Goal: Task Accomplishment & Management: Manage account settings

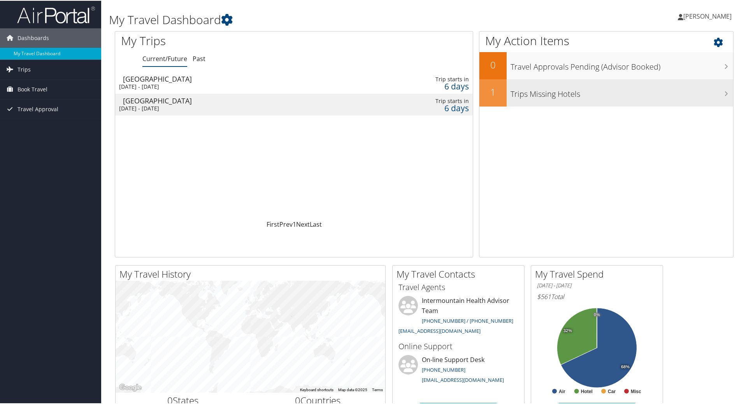
click at [724, 92] on icon at bounding box center [726, 93] width 4 height 6
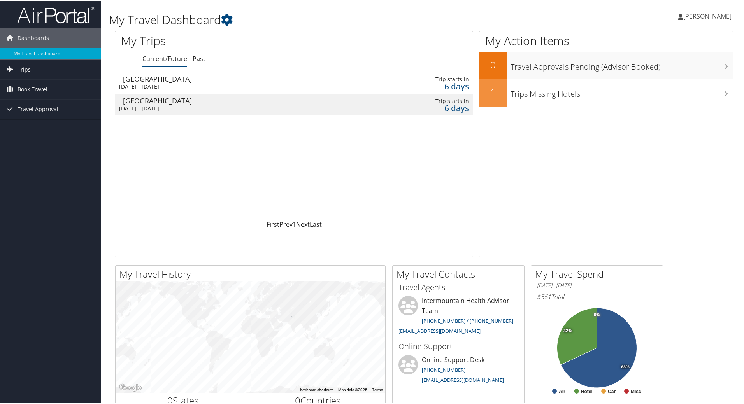
click at [238, 85] on div "[DATE] - [DATE]" at bounding box center [230, 86] width 223 height 7
click at [23, 70] on span "Trips" at bounding box center [24, 68] width 13 height 19
click at [34, 83] on link "Current/Future Trips" at bounding box center [50, 85] width 101 height 12
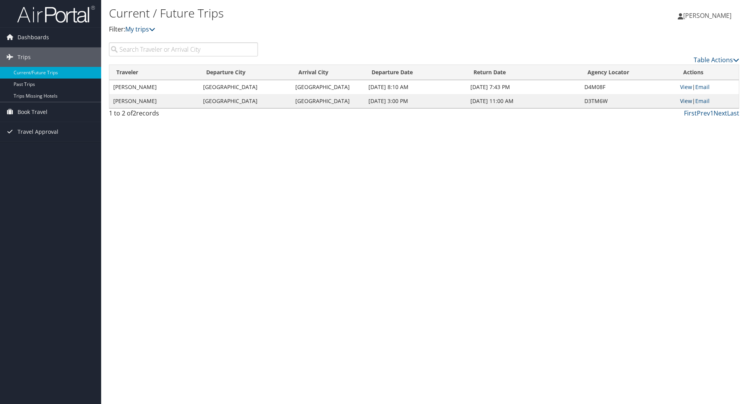
click at [686, 103] on link "View" at bounding box center [686, 100] width 12 height 7
click at [684, 102] on link "View" at bounding box center [686, 100] width 12 height 7
click at [685, 88] on link "View" at bounding box center [686, 86] width 12 height 7
click at [691, 88] on link "View" at bounding box center [686, 86] width 12 height 7
click at [25, 41] on span "Dashboards" at bounding box center [34, 37] width 32 height 19
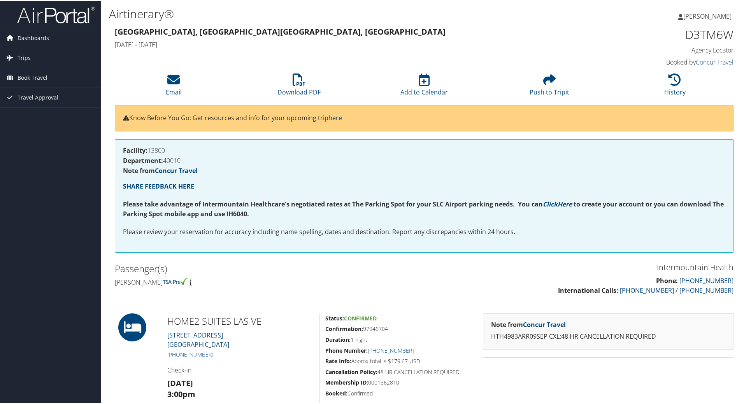
click at [34, 33] on span "Dashboards" at bounding box center [34, 37] width 32 height 19
click at [35, 37] on span "Dashboards" at bounding box center [34, 37] width 32 height 19
click at [24, 53] on span "Trips" at bounding box center [24, 56] width 13 height 19
click at [31, 35] on span "Dashboards" at bounding box center [34, 37] width 32 height 19
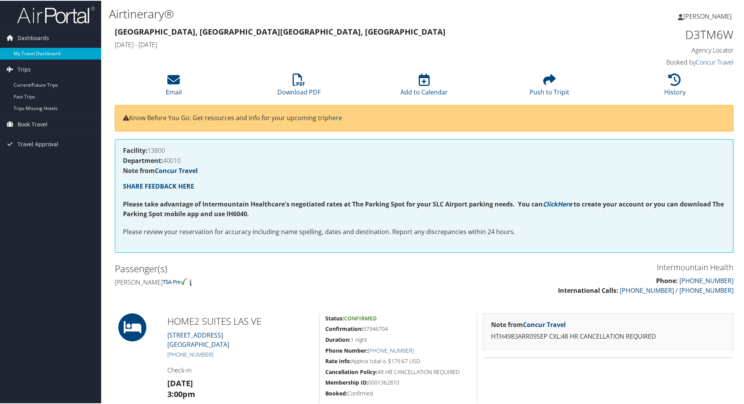
click at [31, 52] on link "My Travel Dashboard" at bounding box center [50, 53] width 101 height 12
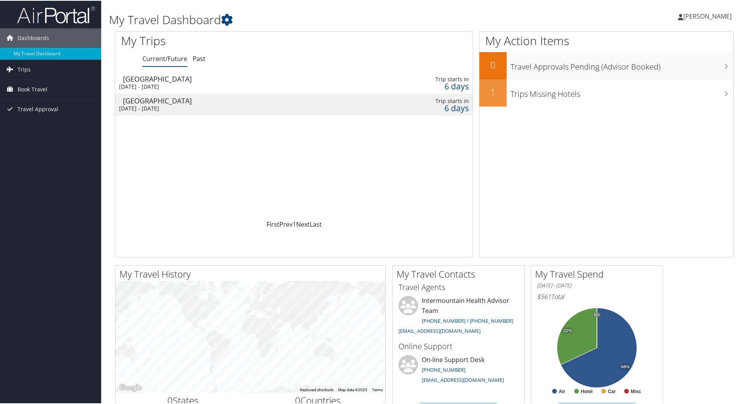
click at [371, 84] on td at bounding box center [376, 82] width 20 height 22
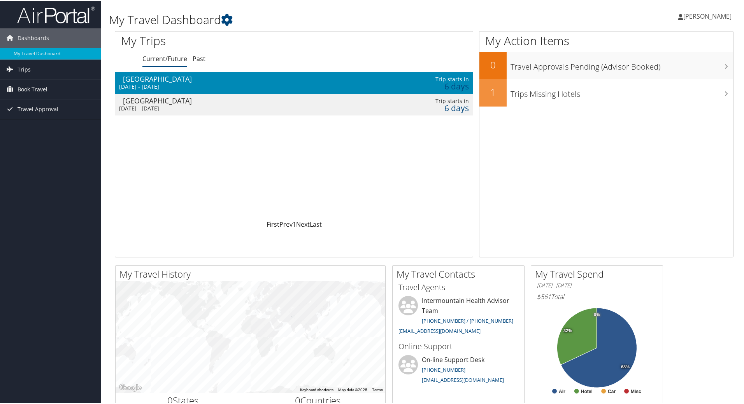
click at [371, 84] on td at bounding box center [376, 82] width 20 height 22
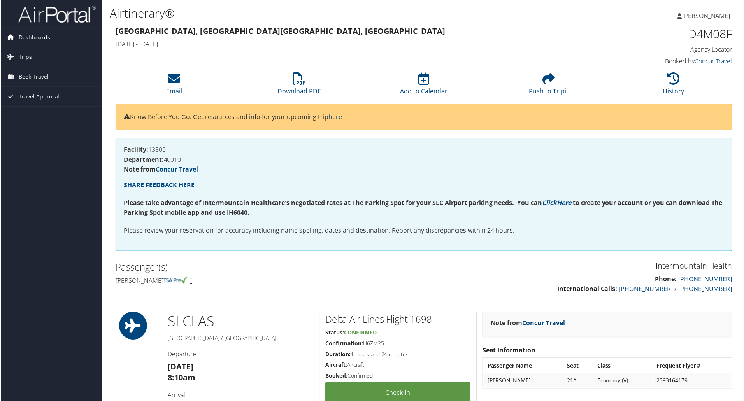
click at [21, 35] on span "Dashboards" at bounding box center [34, 37] width 32 height 19
click at [40, 53] on link "My Travel Dashboard" at bounding box center [50, 53] width 101 height 12
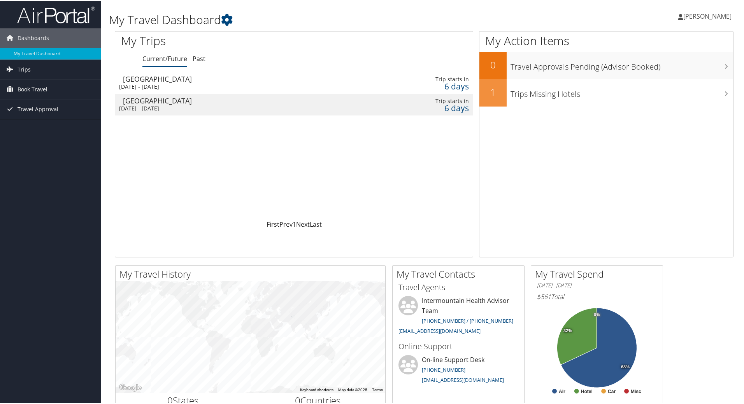
click at [279, 90] on td "Las Vegas Tue 9 Sep 2025 - Wed 10 Sep 2025" at bounding box center [230, 82] width 231 height 22
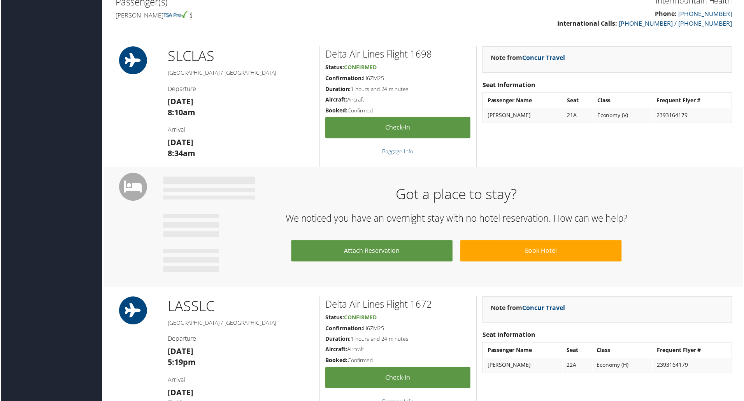
scroll to position [272, 0]
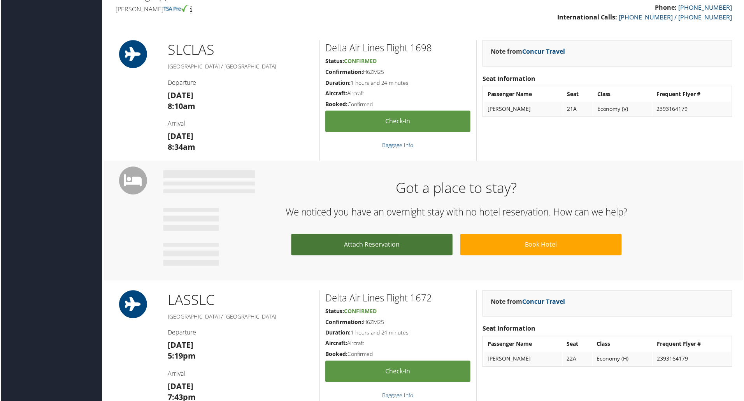
click at [364, 251] on link "Attach Reservation" at bounding box center [372, 245] width 162 height 21
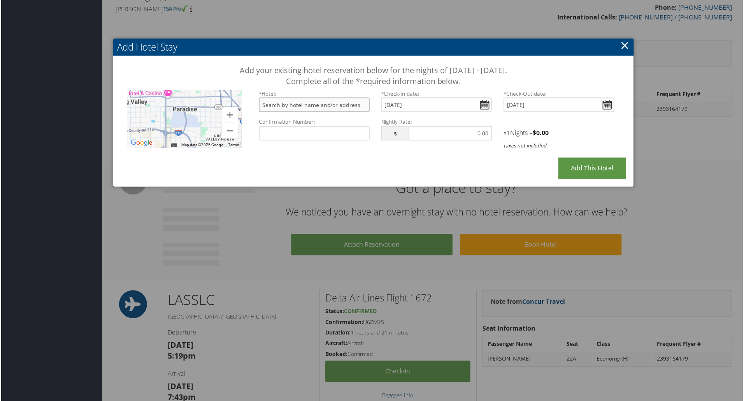
click at [298, 102] on input "text" at bounding box center [314, 105] width 111 height 14
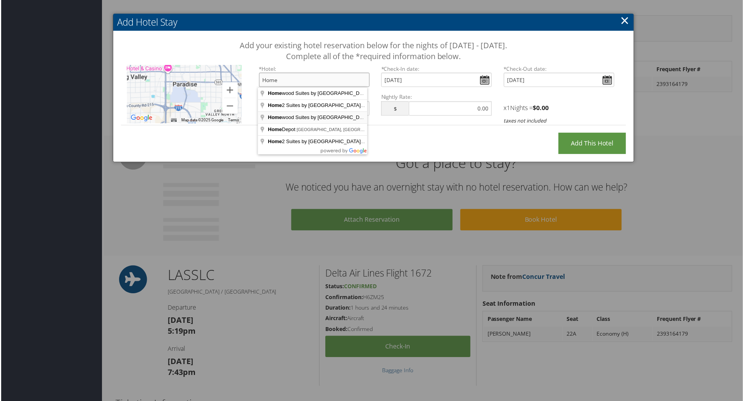
scroll to position [311, 0]
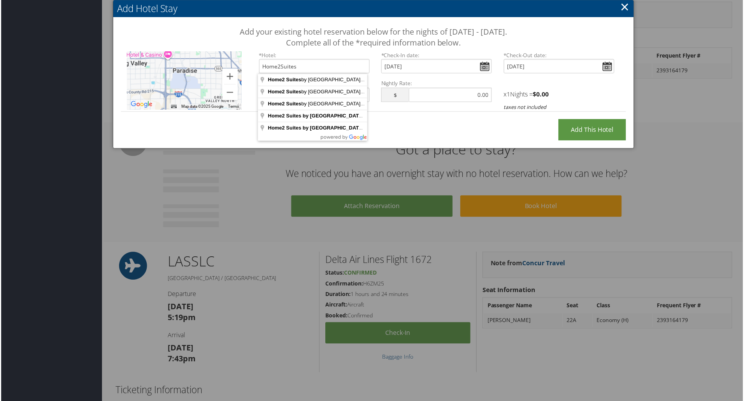
type input "Home2 Suites by Hilton Las Vegas I-215 Curve, West Sunset Road, Las Vegas, NV, …"
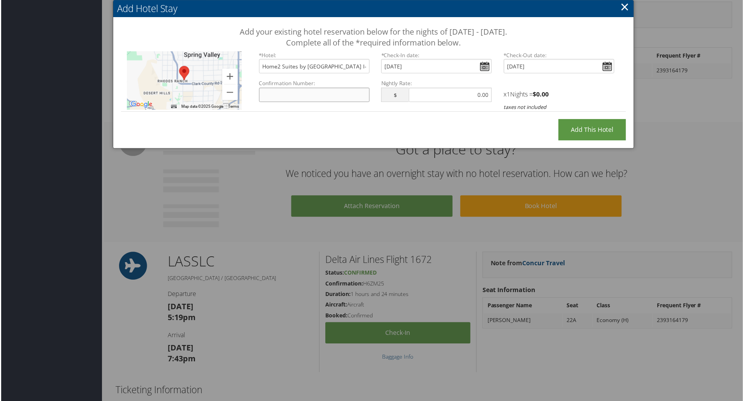
click at [295, 95] on input "Confirmation Number:" at bounding box center [314, 95] width 111 height 14
type input "97946704"
click at [488, 91] on input "text" at bounding box center [450, 95] width 83 height 14
type input "179.67"
click at [596, 128] on input "Add this Hotel" at bounding box center [593, 129] width 68 height 21
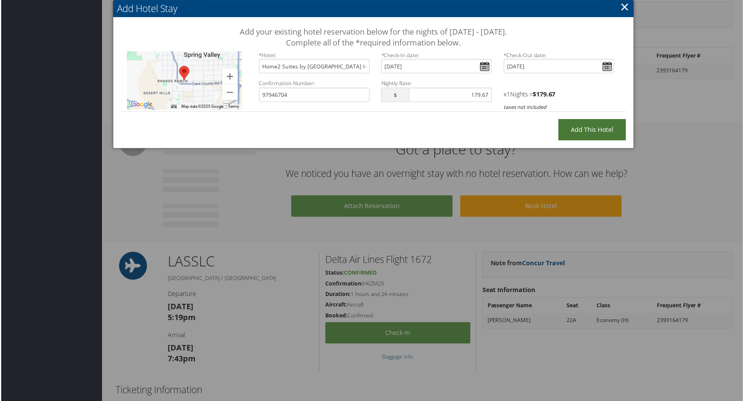
type input "Processing..."
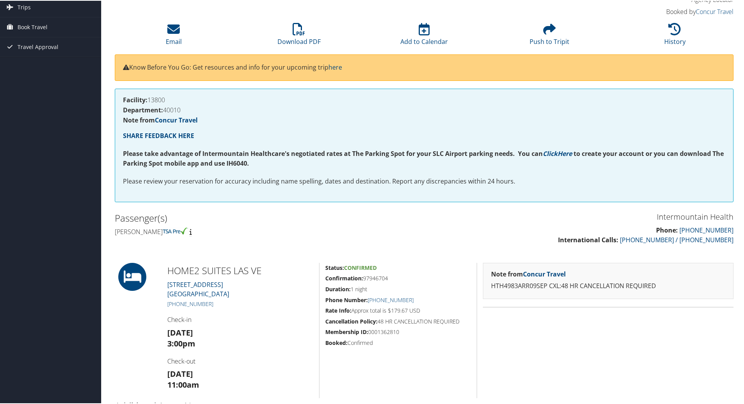
scroll to position [132, 0]
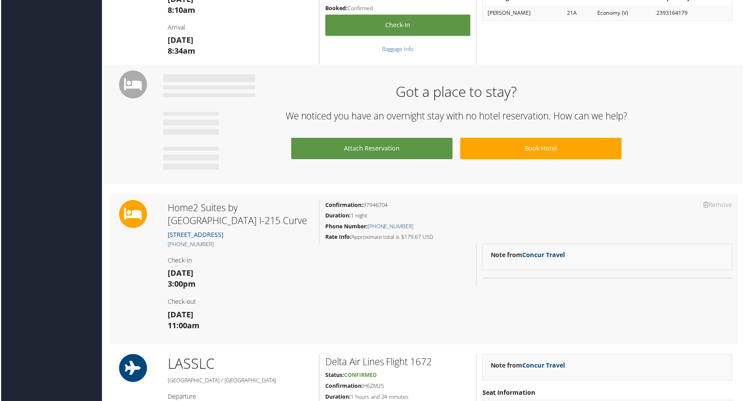
scroll to position [506, 0]
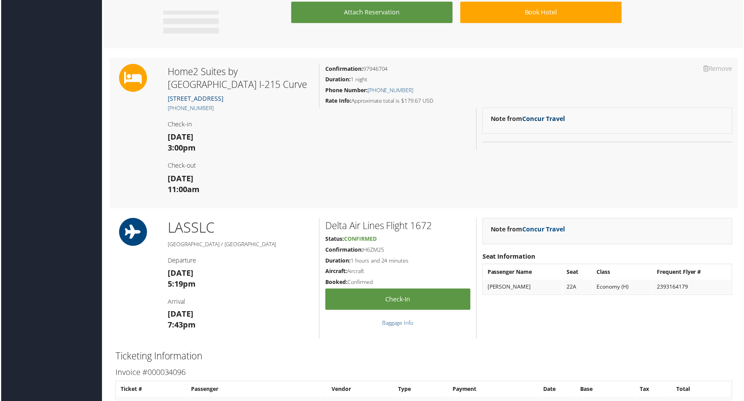
click at [536, 119] on link "Concur Travel" at bounding box center [544, 119] width 43 height 9
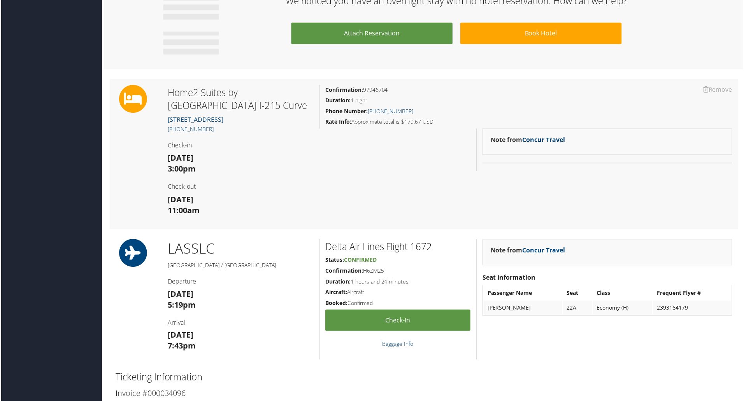
scroll to position [453, 0]
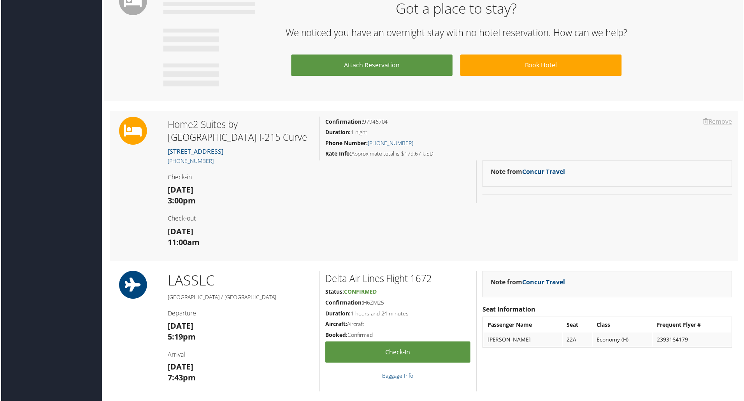
click at [710, 121] on link "Remove" at bounding box center [719, 122] width 29 height 9
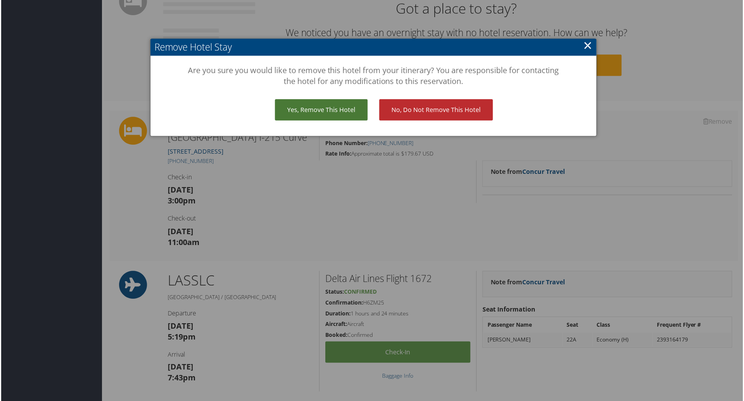
click at [313, 114] on link "Yes, remove this hotel" at bounding box center [321, 110] width 93 height 21
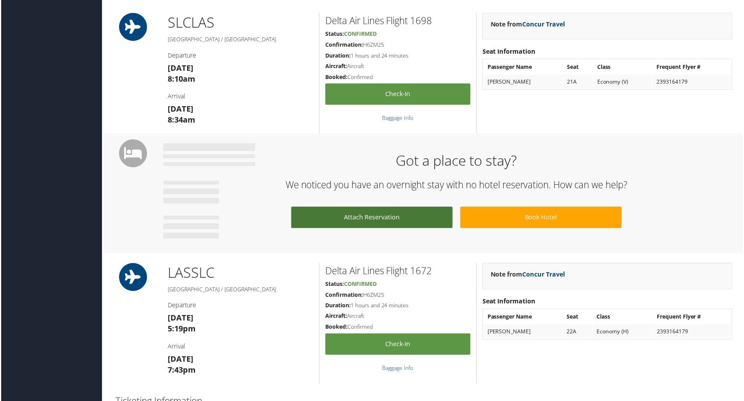
scroll to position [311, 0]
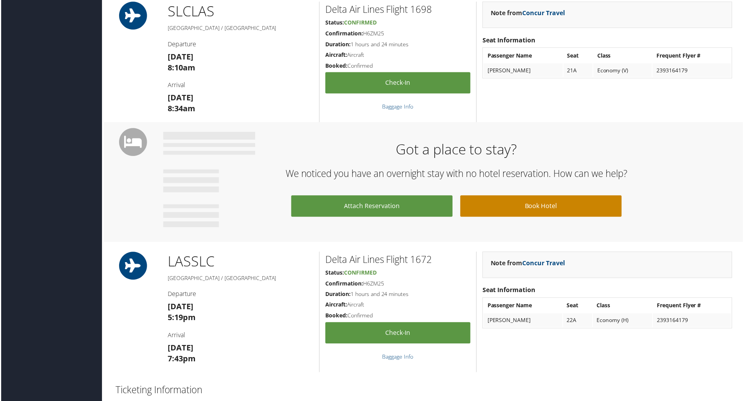
click at [539, 209] on link "Book Hotel" at bounding box center [542, 206] width 162 height 21
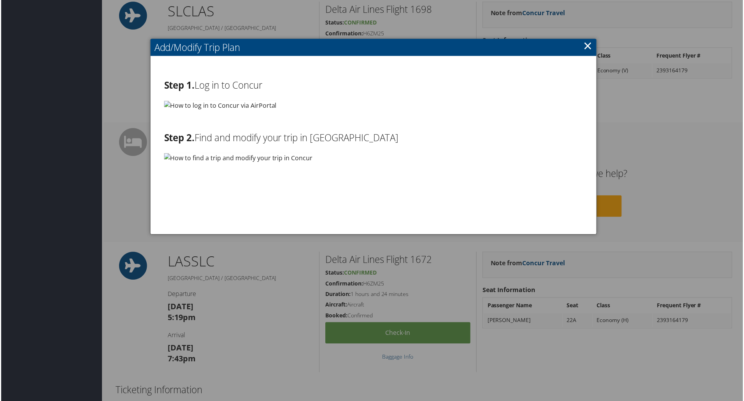
click at [587, 44] on link "×" at bounding box center [588, 46] width 9 height 16
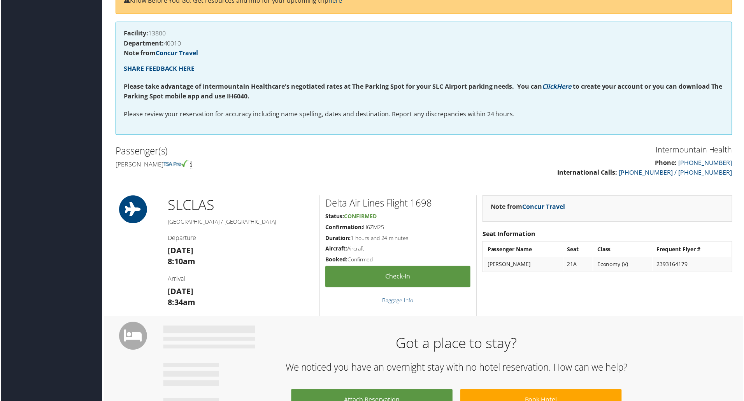
scroll to position [0, 0]
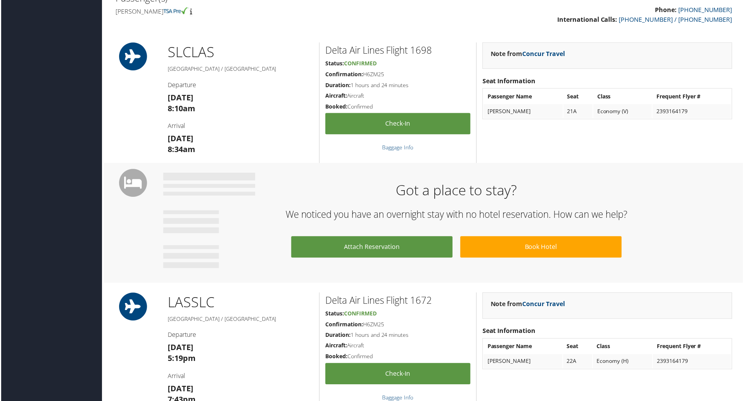
scroll to position [272, 0]
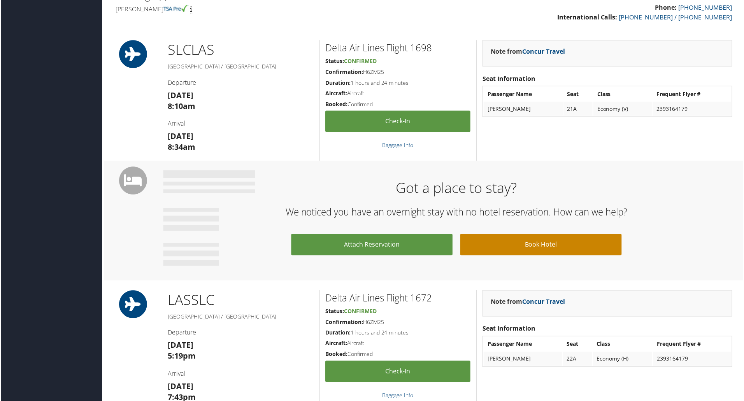
click at [528, 242] on link "Book Hotel" at bounding box center [542, 245] width 162 height 21
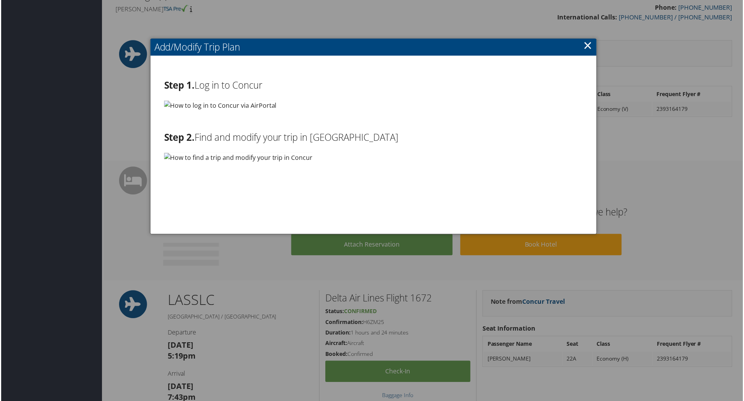
click at [175, 105] on img at bounding box center [219, 106] width 113 height 10
click at [584, 47] on link "×" at bounding box center [588, 46] width 9 height 16
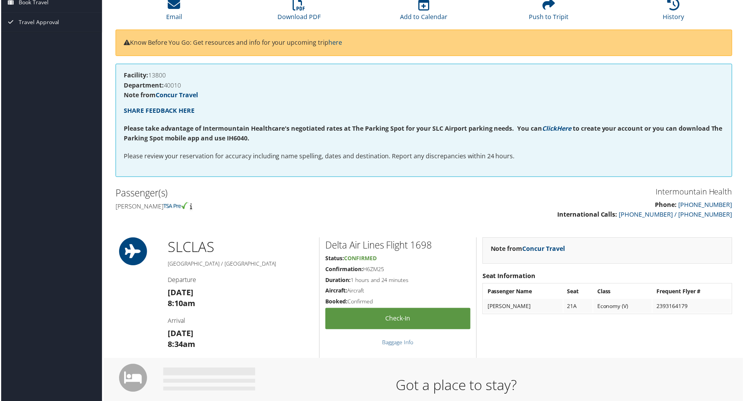
scroll to position [0, 0]
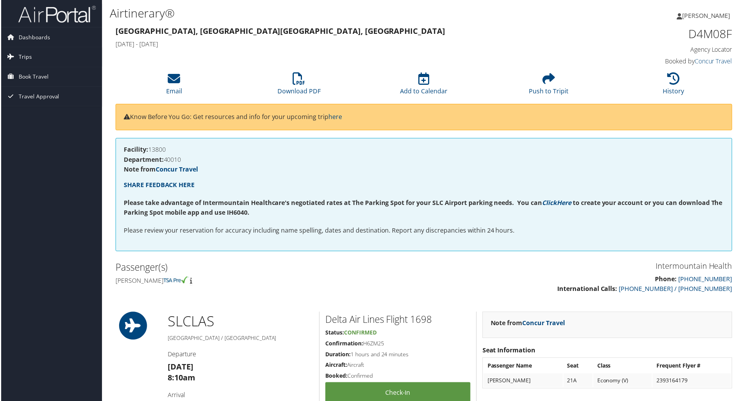
click at [35, 60] on link "Trips" at bounding box center [50, 56] width 101 height 19
click at [30, 73] on link "Current/Future Trips" at bounding box center [50, 73] width 101 height 12
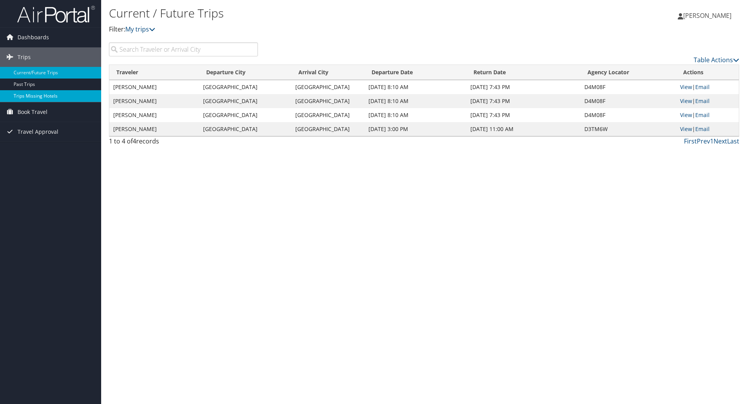
click at [34, 95] on link "Trips Missing Hotels" at bounding box center [50, 96] width 101 height 12
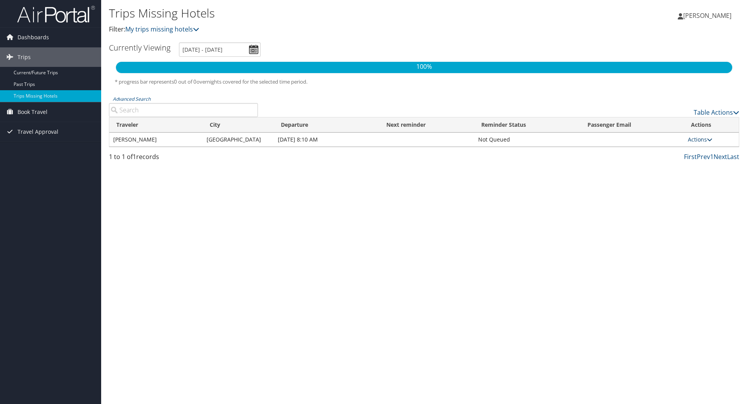
click at [709, 140] on icon at bounding box center [709, 139] width 5 height 5
click at [684, 174] on link "Attach Hotel" at bounding box center [683, 177] width 54 height 13
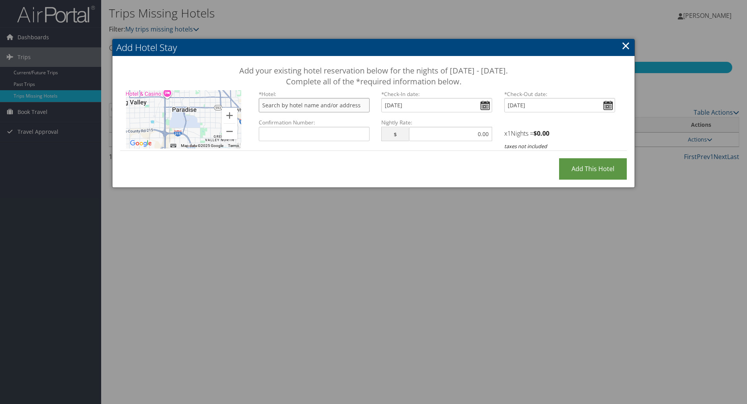
click at [341, 106] on input "text" at bounding box center [314, 105] width 111 height 14
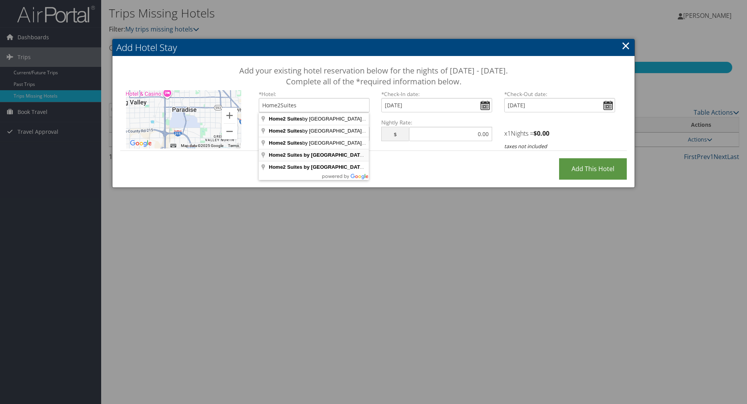
type input "Home2 Suites by Hilton Las Vegas I-215 Curve, West Sunset Road, Las Vegas, NV, …"
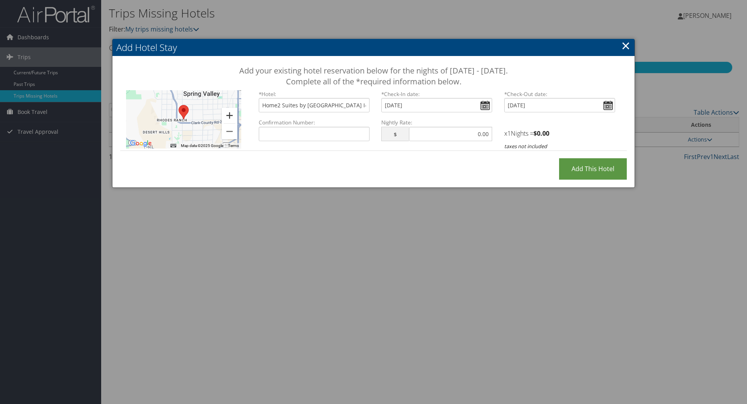
click at [229, 118] on button "Zoom in" at bounding box center [230, 116] width 16 height 16
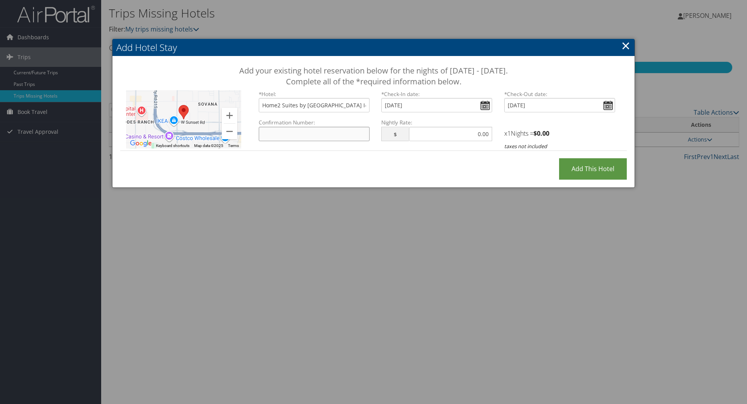
click at [319, 131] on input "Confirmation Number:" at bounding box center [314, 134] width 111 height 14
type input "97946704"
click at [479, 135] on input "text" at bounding box center [450, 134] width 83 height 14
type input "179.67"
click at [589, 161] on input "Add this Hotel" at bounding box center [593, 168] width 68 height 21
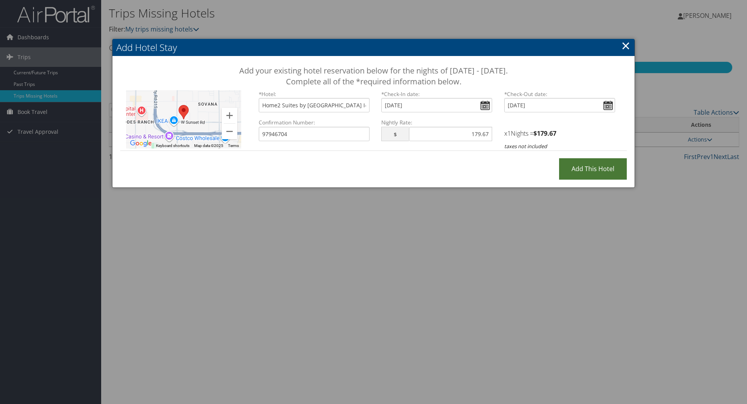
type input "Processing..."
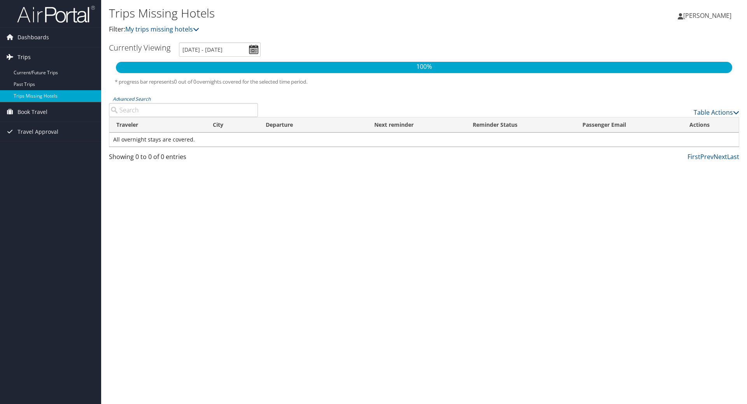
click at [34, 56] on link "Trips" at bounding box center [50, 56] width 101 height 19
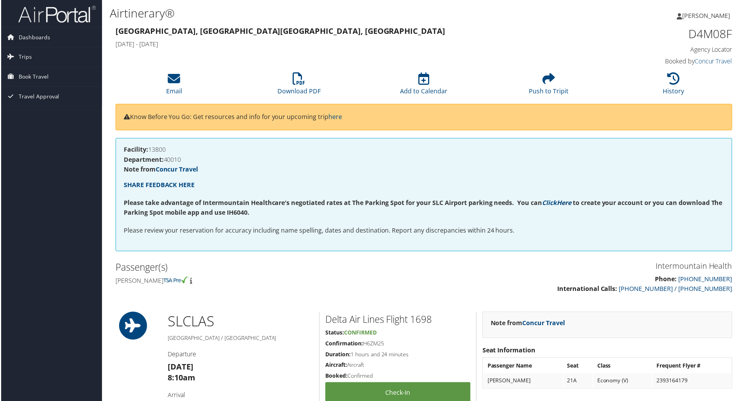
click at [561, 202] on link "Here" at bounding box center [565, 203] width 14 height 9
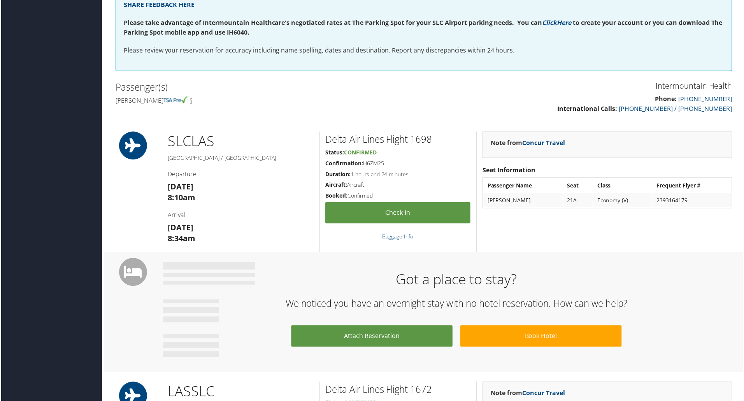
scroll to position [175, 0]
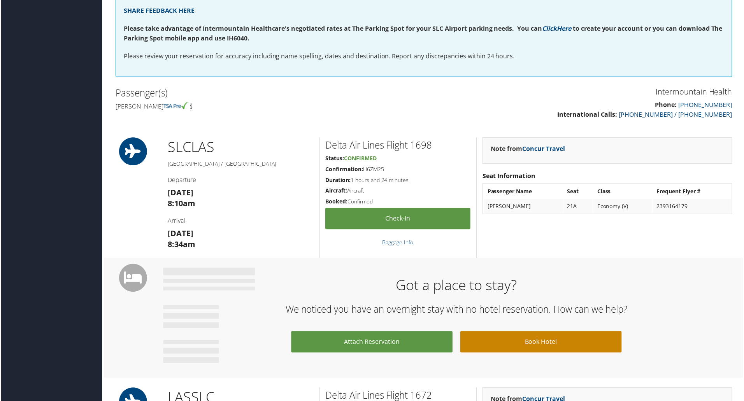
click at [498, 341] on link "Book Hotel" at bounding box center [542, 342] width 162 height 21
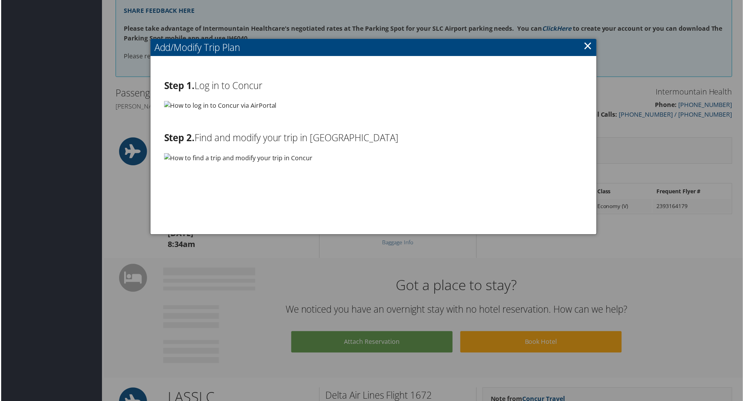
click at [165, 107] on img at bounding box center [219, 106] width 113 height 10
click at [233, 88] on h2 "Step 1. Log in to Concur" at bounding box center [373, 85] width 420 height 13
click at [588, 47] on link "×" at bounding box center [588, 46] width 9 height 16
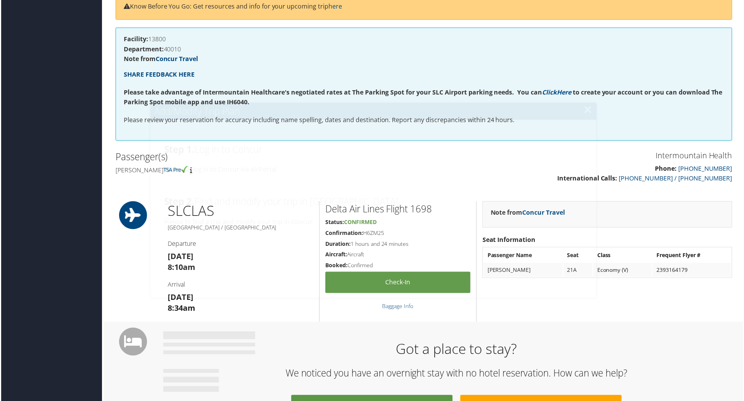
scroll to position [0, 0]
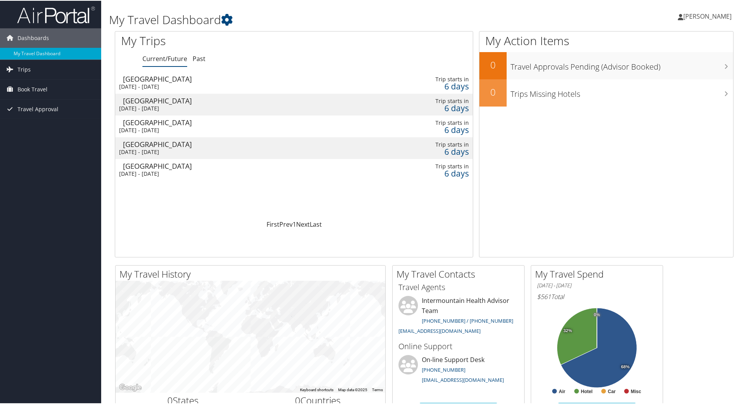
click at [363, 157] on td at bounding box center [356, 148] width 20 height 22
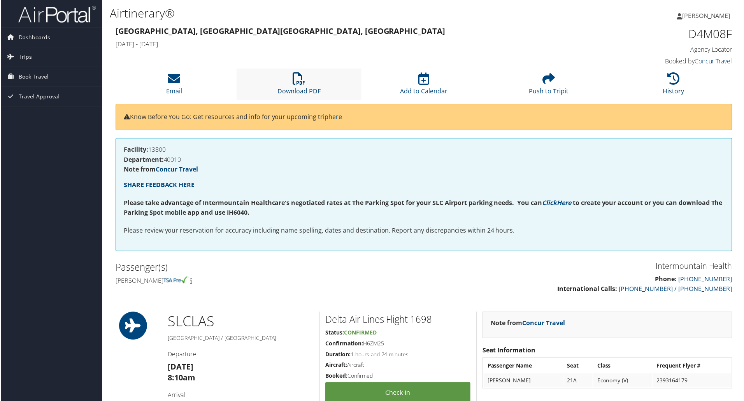
click at [304, 88] on link "Download PDF" at bounding box center [299, 86] width 43 height 19
click at [23, 63] on span "Trips" at bounding box center [24, 56] width 13 height 19
click at [26, 70] on link "Current/Future Trips" at bounding box center [50, 73] width 101 height 12
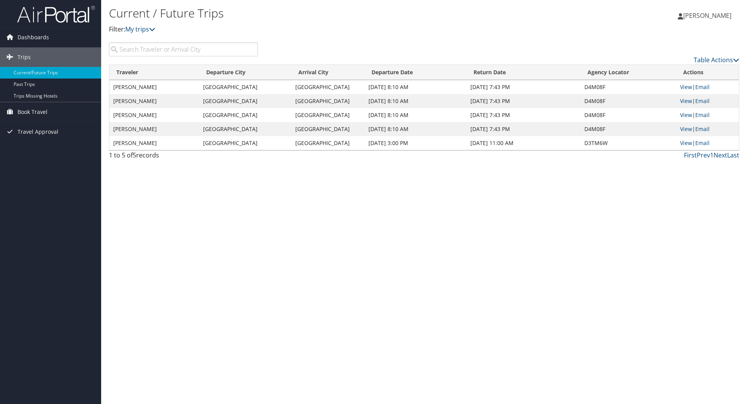
click at [197, 88] on td "[PERSON_NAME]" at bounding box center [154, 87] width 90 height 14
click at [683, 128] on link "View" at bounding box center [686, 128] width 12 height 7
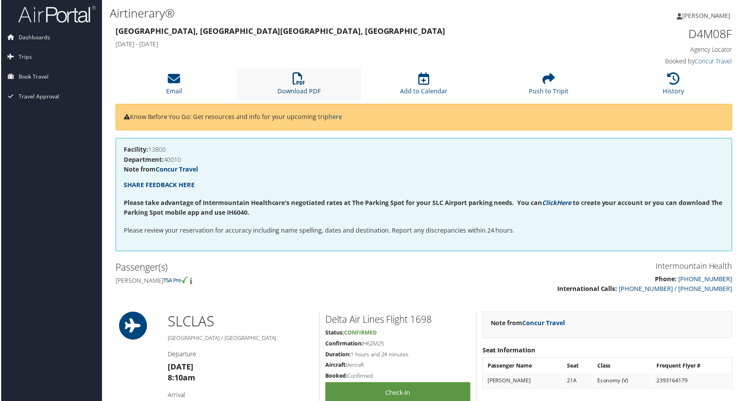
click at [293, 77] on icon at bounding box center [299, 79] width 12 height 12
